Goal: Understand process/instructions

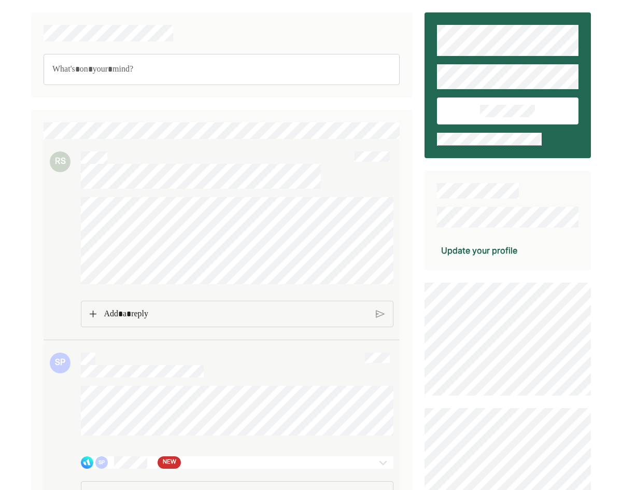
click at [251, 313] on p "Rich Text Editor. Editing area: main" at bounding box center [236, 313] width 264 height 13
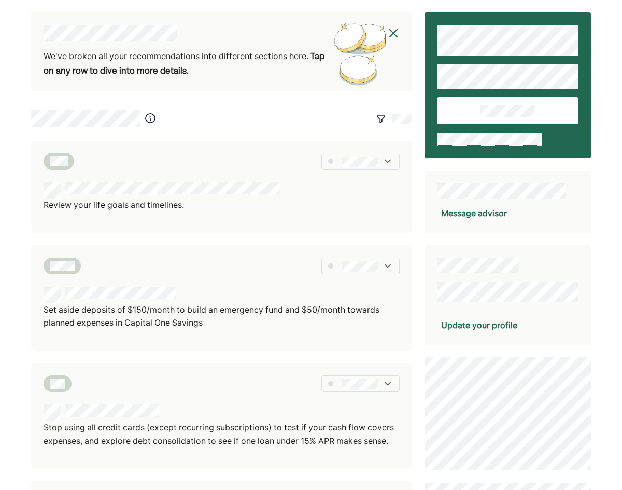
click at [21, 203] on div "We've broken all your recommendations into different sections here. Tap on any …" at bounding box center [311, 447] width 622 height 894
click at [201, 178] on div "Review your life goals and timelines." at bounding box center [221, 187] width 381 height 92
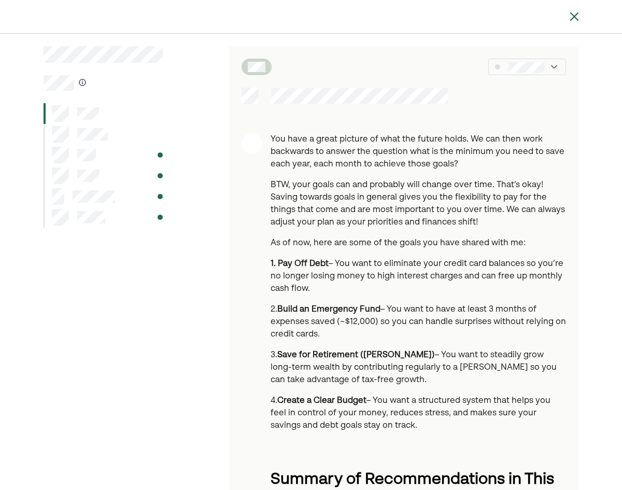
click at [408, 207] on p "BTW, your goals can and probably will change over time. That’s okay! Saving tow…" at bounding box center [419, 204] width 296 height 50
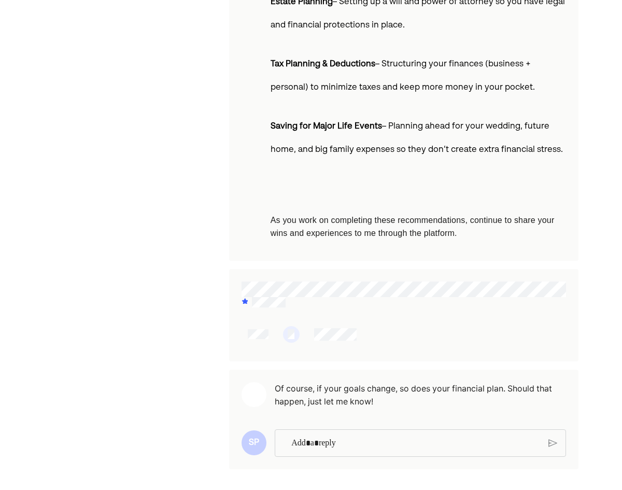
scroll to position [540, 0]
